Goal: Transaction & Acquisition: Obtain resource

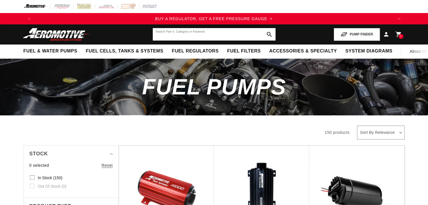
click at [170, 35] on input "text" at bounding box center [214, 34] width 123 height 12
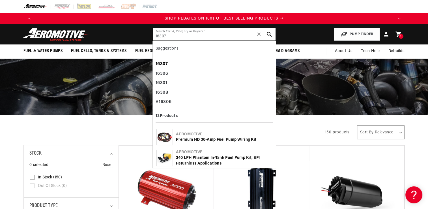
scroll to position [0, 718]
type input "16307"
click at [167, 65] on b "16307" at bounding box center [162, 64] width 12 height 5
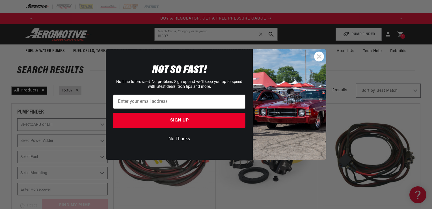
click at [320, 57] on icon "Close dialog" at bounding box center [320, 56] width 4 height 4
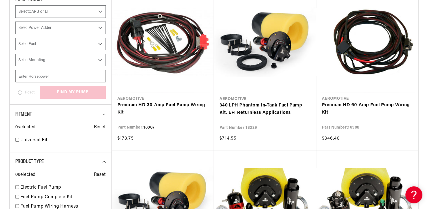
scroll to position [0, 718]
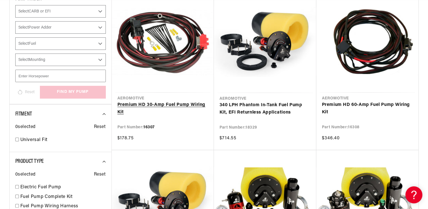
click at [166, 105] on link "Premium HD 30-Amp Fuel Pump Wiring Kit" at bounding box center [162, 108] width 91 height 14
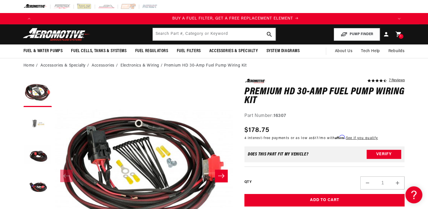
scroll to position [0, 359]
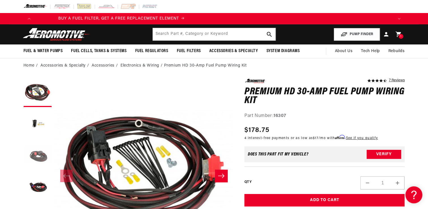
click at [39, 158] on button "Load image 3 in gallery view" at bounding box center [37, 155] width 28 height 28
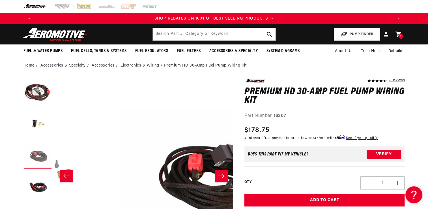
scroll to position [0, 357]
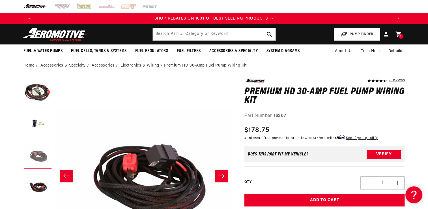
click at [39, 159] on button "Load image 3 in gallery view" at bounding box center [37, 155] width 28 height 28
click at [39, 186] on button "Load image 4 in gallery view" at bounding box center [37, 186] width 28 height 28
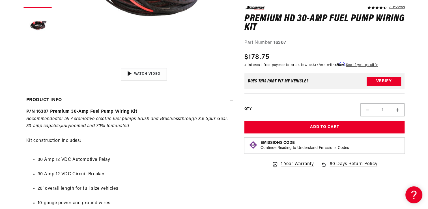
scroll to position [204, 0]
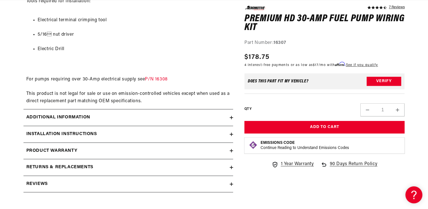
click at [230, 135] on icon at bounding box center [231, 133] width 3 height 3
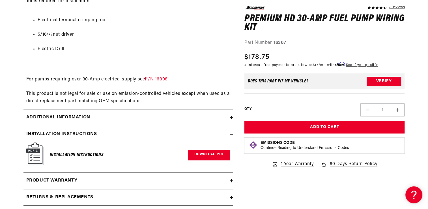
click at [212, 152] on link "Download PDF" at bounding box center [209, 155] width 42 height 10
